Goal: Task Accomplishment & Management: Manage account settings

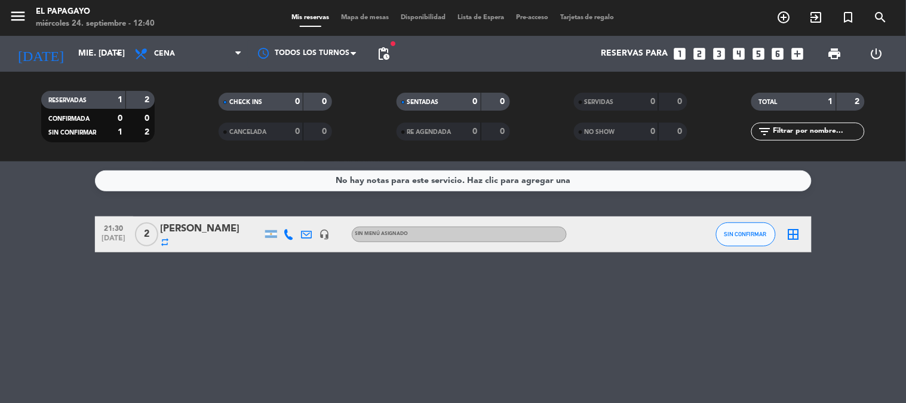
click at [796, 234] on icon "border_all" at bounding box center [794, 234] width 14 height 14
click at [216, 228] on div "[PERSON_NAME]" at bounding box center [212, 229] width 102 height 16
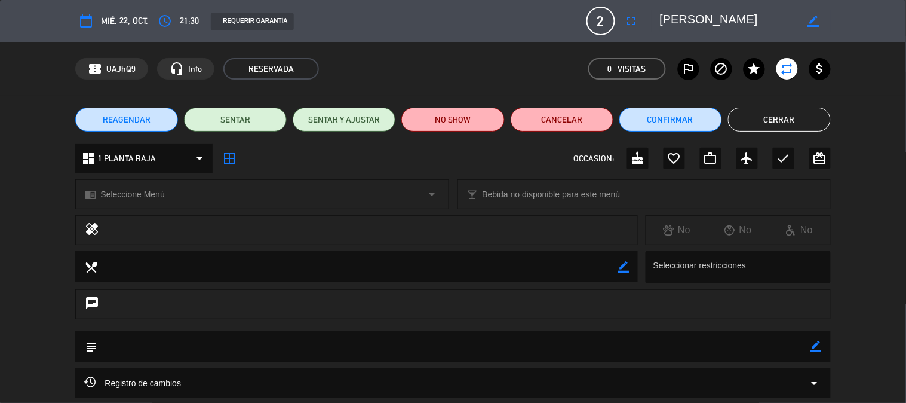
click at [810, 22] on icon "border_color" at bounding box center [813, 21] width 11 height 11
click at [810, 20] on icon at bounding box center [813, 21] width 11 height 11
click at [148, 117] on span "REAGENDAR" at bounding box center [127, 120] width 48 height 13
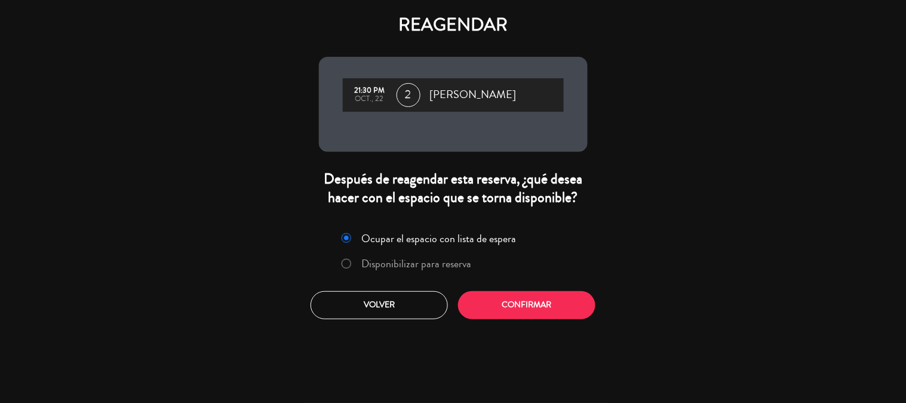
click at [409, 264] on label "Disponibilizar para reserva" at bounding box center [417, 263] width 110 height 11
click at [520, 303] on button "Confirmar" at bounding box center [526, 305] width 137 height 28
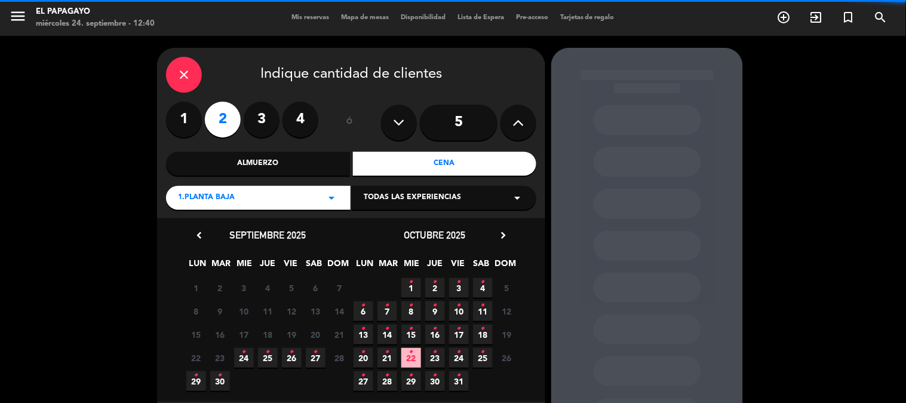
click at [222, 115] on label "2" at bounding box center [223, 120] width 36 height 36
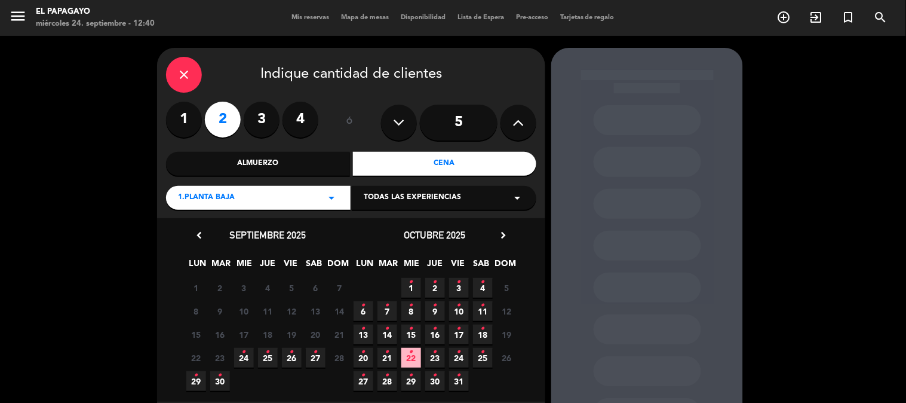
click at [194, 377] on icon "•" at bounding box center [196, 375] width 4 height 19
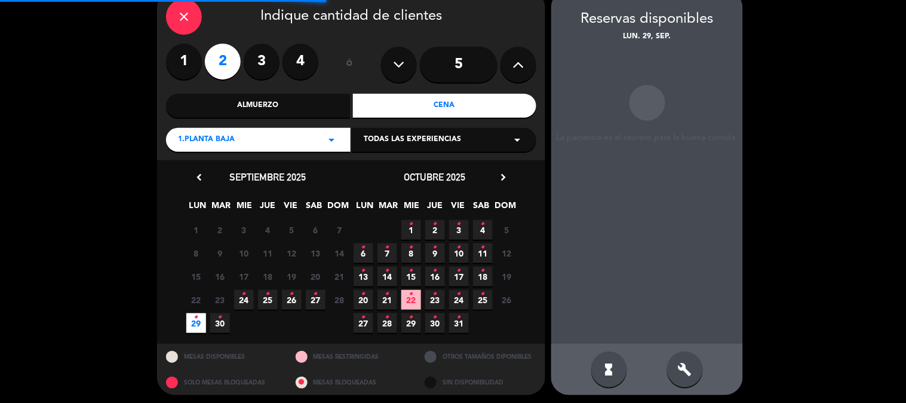
scroll to position [62, 0]
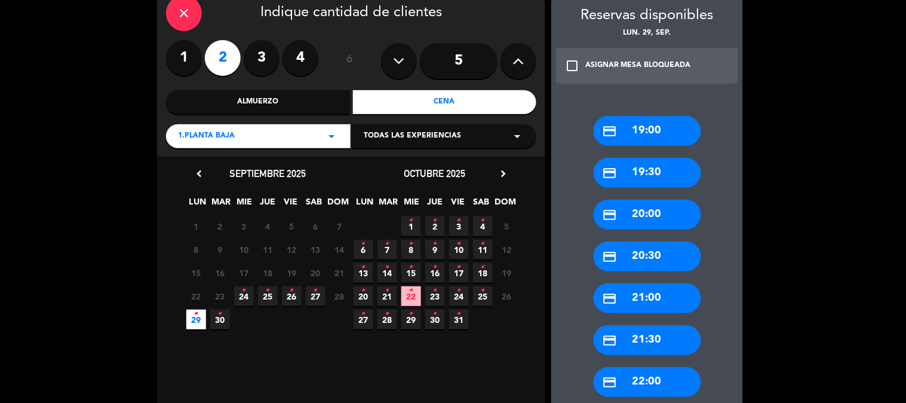
click at [647, 335] on div "credit_card 21:30" at bounding box center [648, 340] width 108 height 30
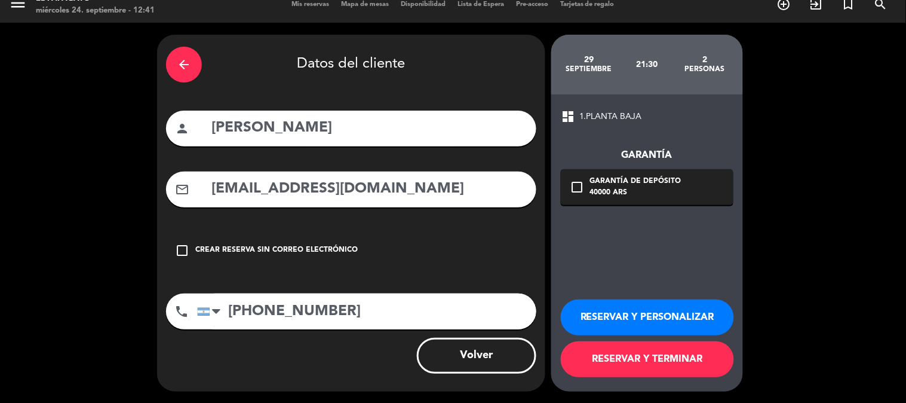
click at [644, 357] on button "RESERVAR Y TERMINAR" at bounding box center [647, 359] width 173 height 36
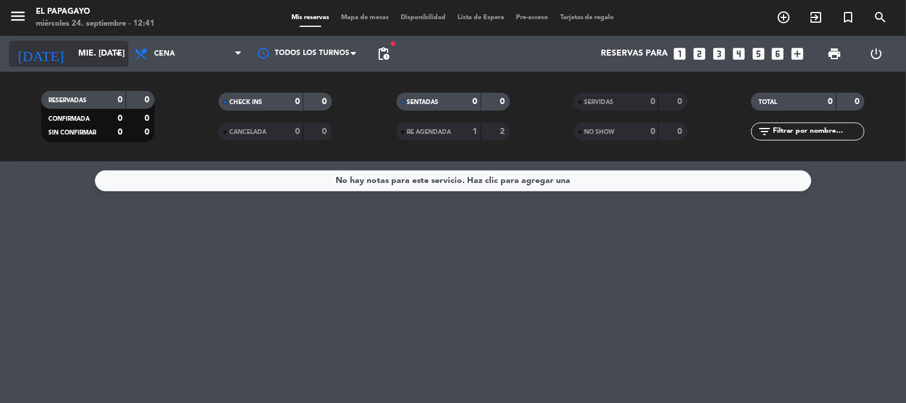
click at [86, 50] on input "mié. 22 oct." at bounding box center [129, 54] width 114 height 22
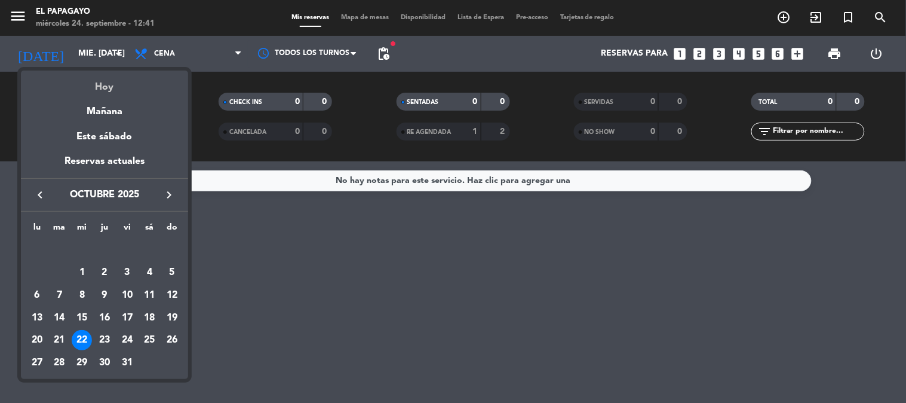
click at [106, 87] on div "Hoy" at bounding box center [104, 83] width 167 height 24
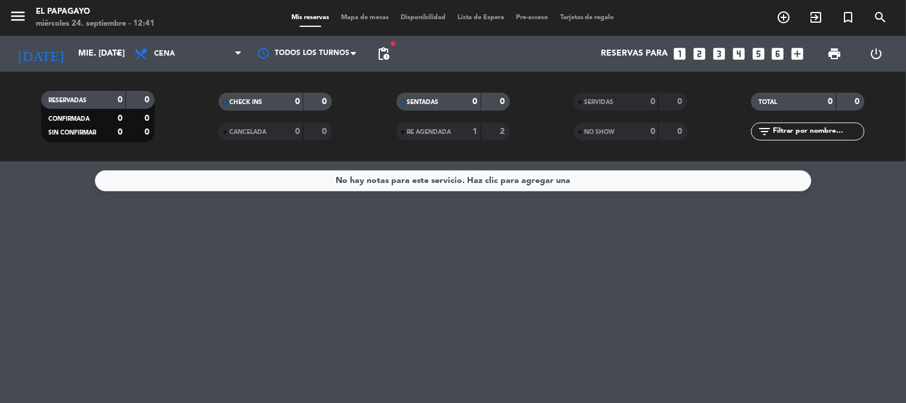
type input "mié. [DATE]"
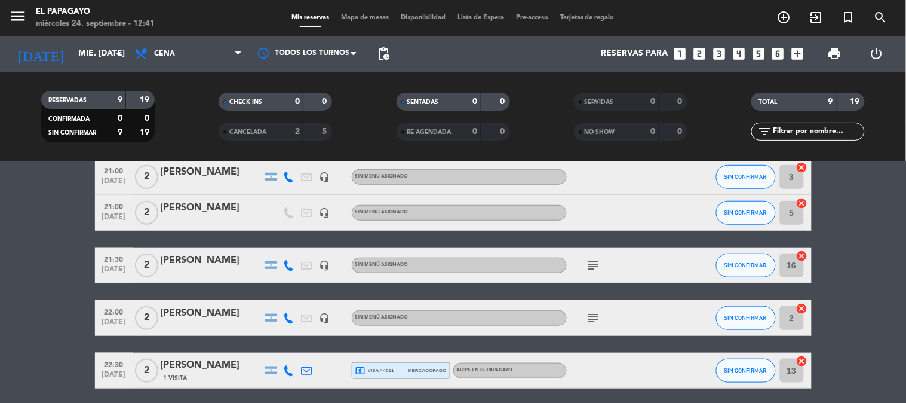
scroll to position [311, 0]
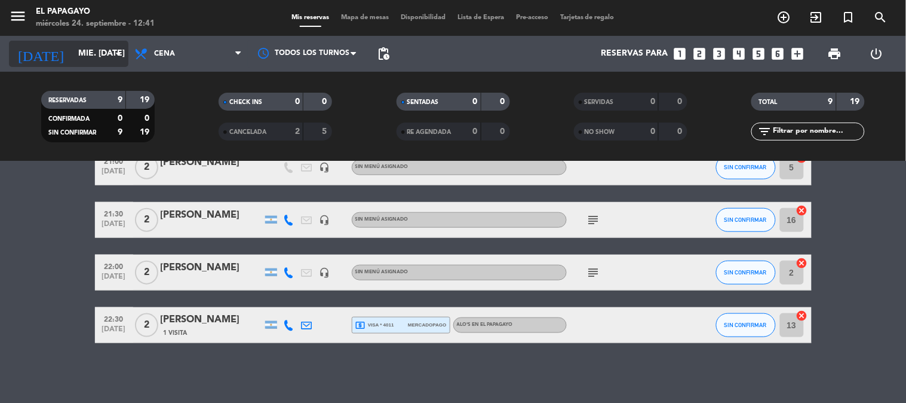
click at [81, 52] on input "mié. [DATE]" at bounding box center [129, 54] width 114 height 22
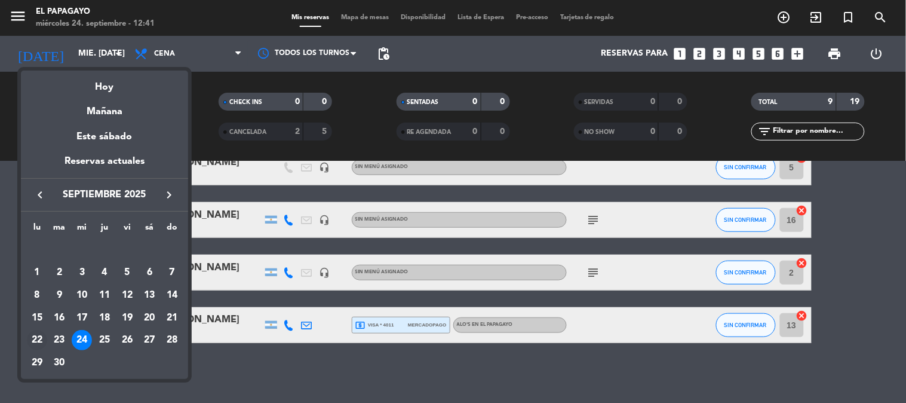
click at [35, 341] on div "22" at bounding box center [37, 340] width 20 height 20
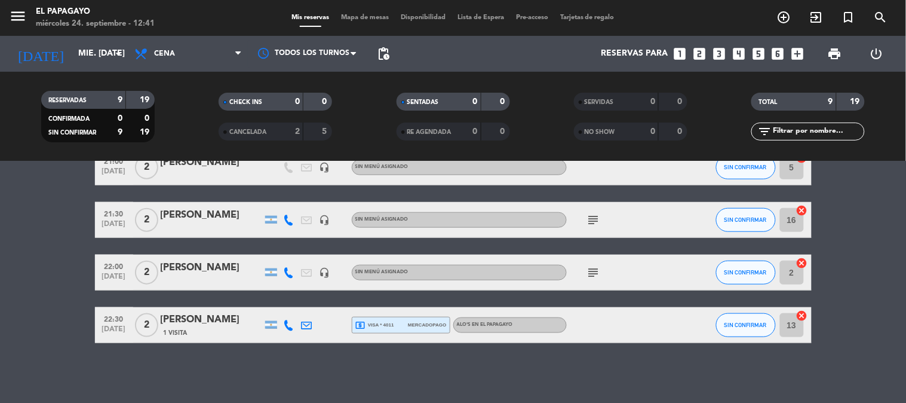
type input "lun. [DATE]"
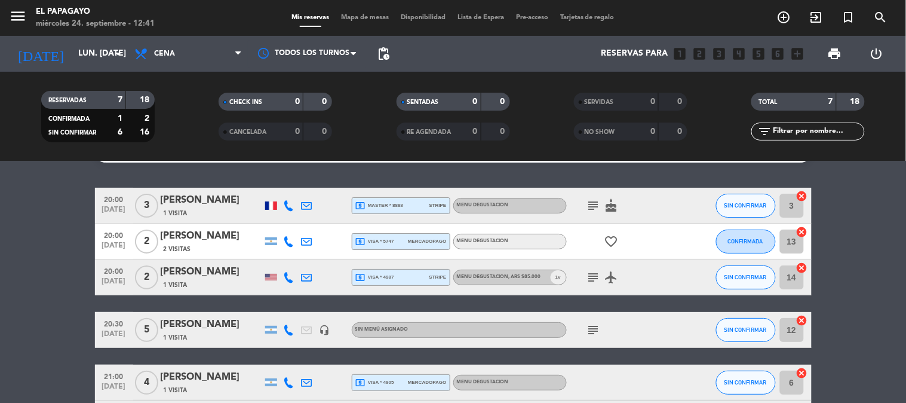
scroll to position [0, 0]
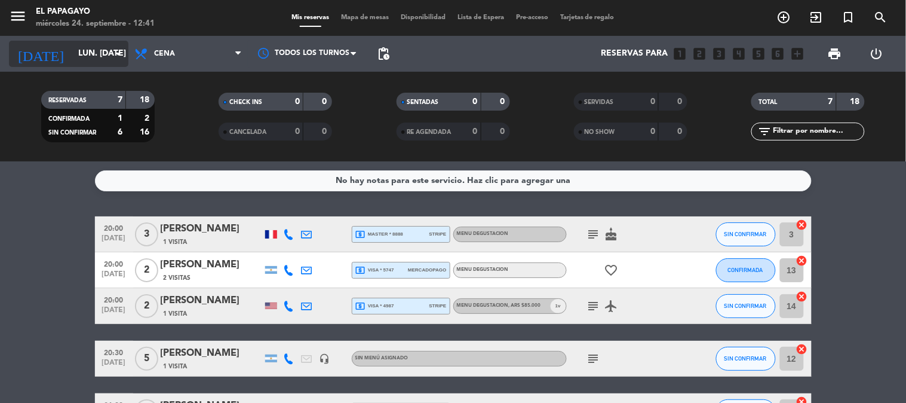
click at [92, 50] on input "lun. [DATE]" at bounding box center [129, 54] width 114 height 22
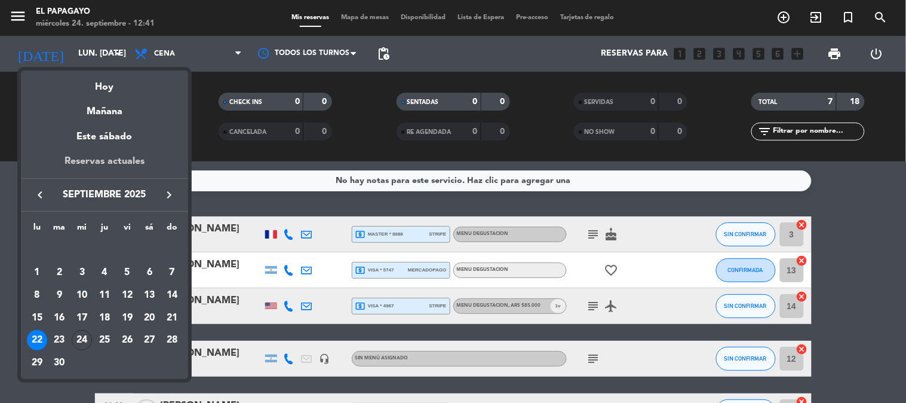
click at [108, 159] on div "Reservas actuales" at bounding box center [104, 166] width 167 height 24
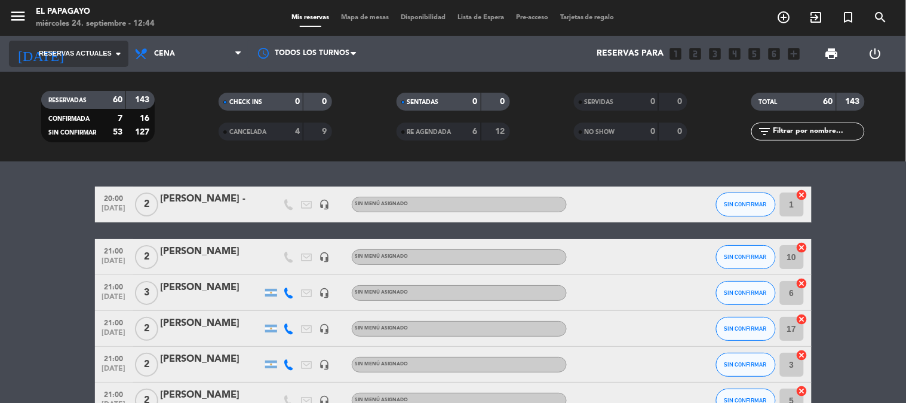
click at [109, 56] on span "Reservas actuales" at bounding box center [75, 53] width 73 height 11
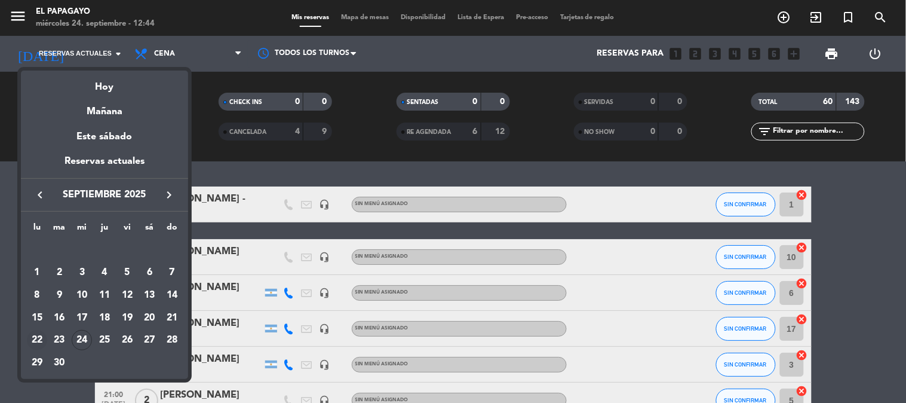
click at [38, 342] on div "22" at bounding box center [37, 340] width 20 height 20
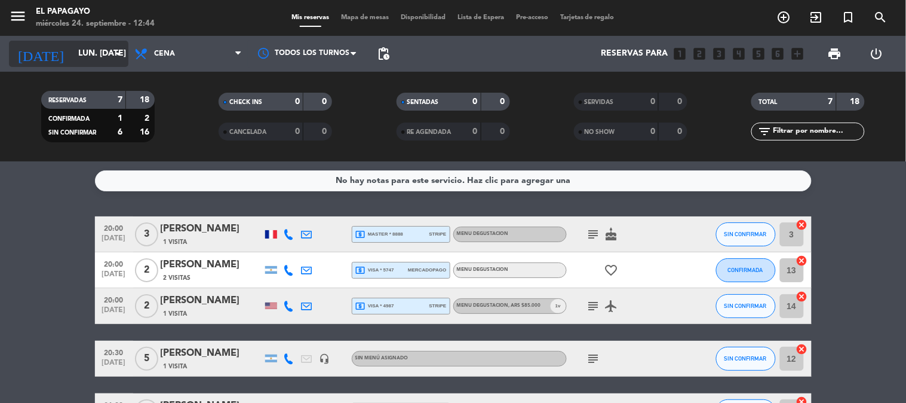
click at [100, 45] on input "lun. [DATE]" at bounding box center [129, 54] width 114 height 22
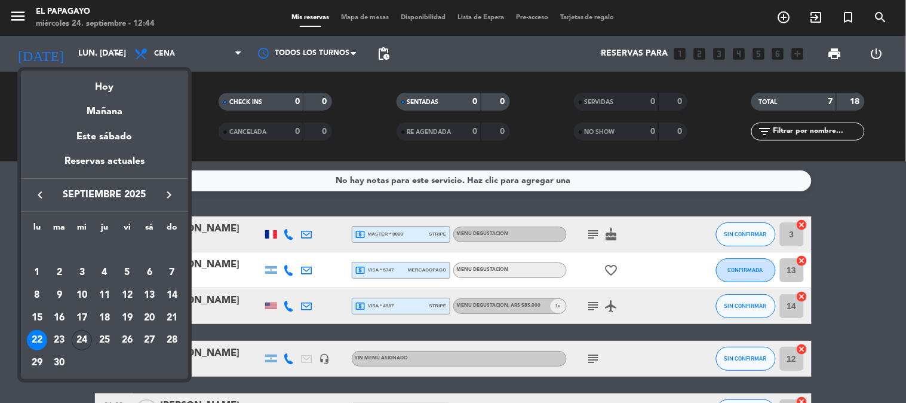
click at [81, 335] on div "24" at bounding box center [82, 340] width 20 height 20
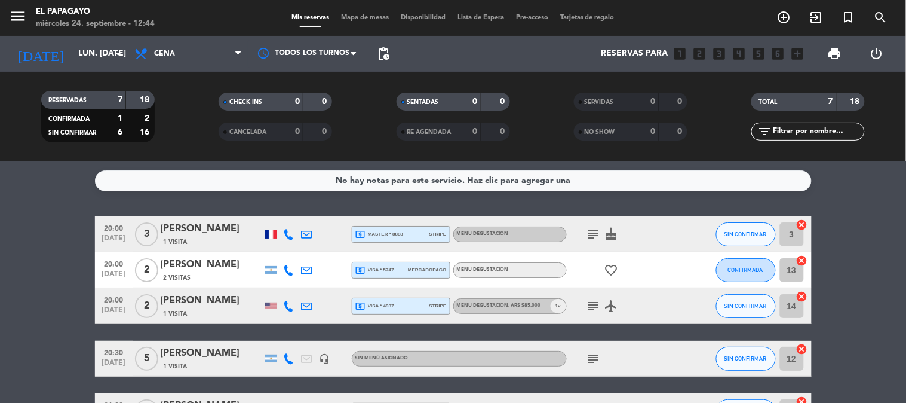
type input "mié. [DATE]"
